Goal: Task Accomplishment & Management: Manage account settings

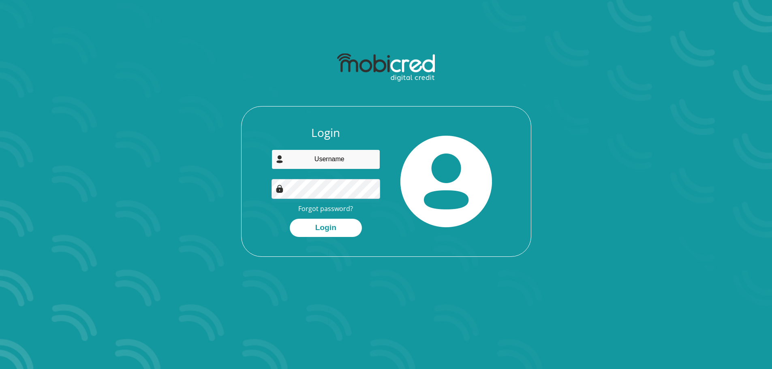
click at [350, 160] on input "email" at bounding box center [325, 159] width 109 height 20
type input "calvinlost101@gmail.com"
click at [346, 230] on button "Login" at bounding box center [326, 228] width 72 height 18
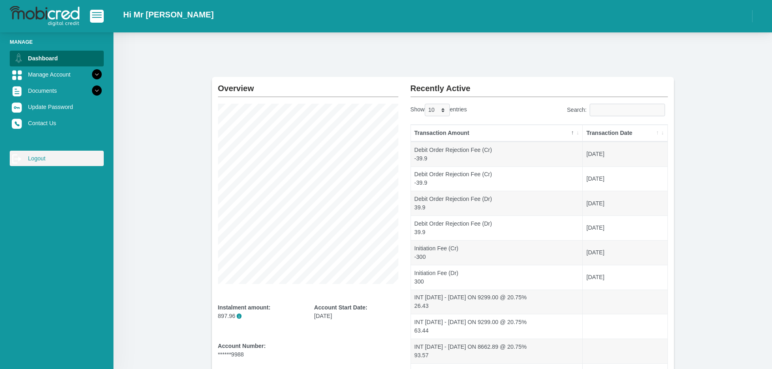
click at [35, 158] on link "log out Logout" at bounding box center [57, 158] width 94 height 15
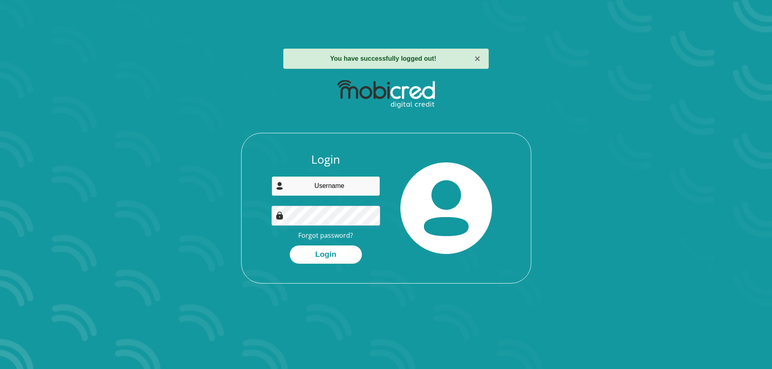
click at [332, 186] on input "email" at bounding box center [325, 186] width 109 height 20
type input "sacham@live.co.za"
click at [333, 252] on button "Login" at bounding box center [326, 254] width 72 height 18
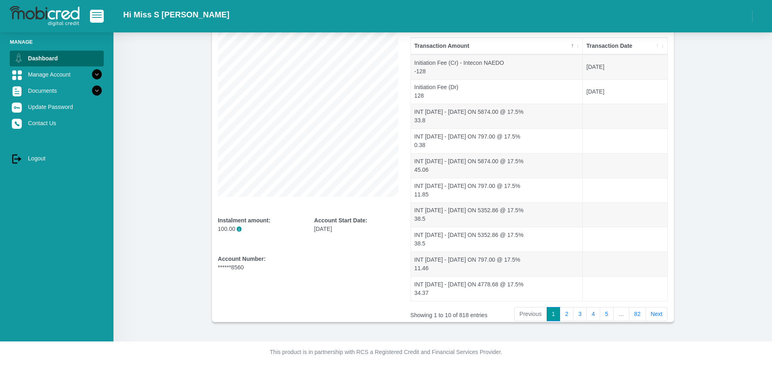
scroll to position [88, 0]
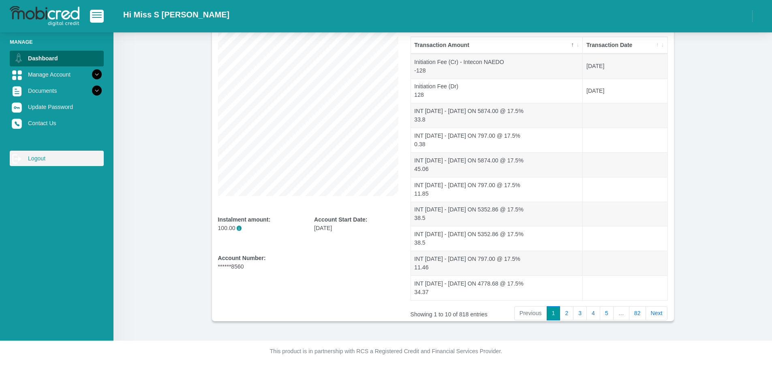
click at [32, 154] on link "log out Logout" at bounding box center [57, 158] width 94 height 15
